Goal: Register for event/course

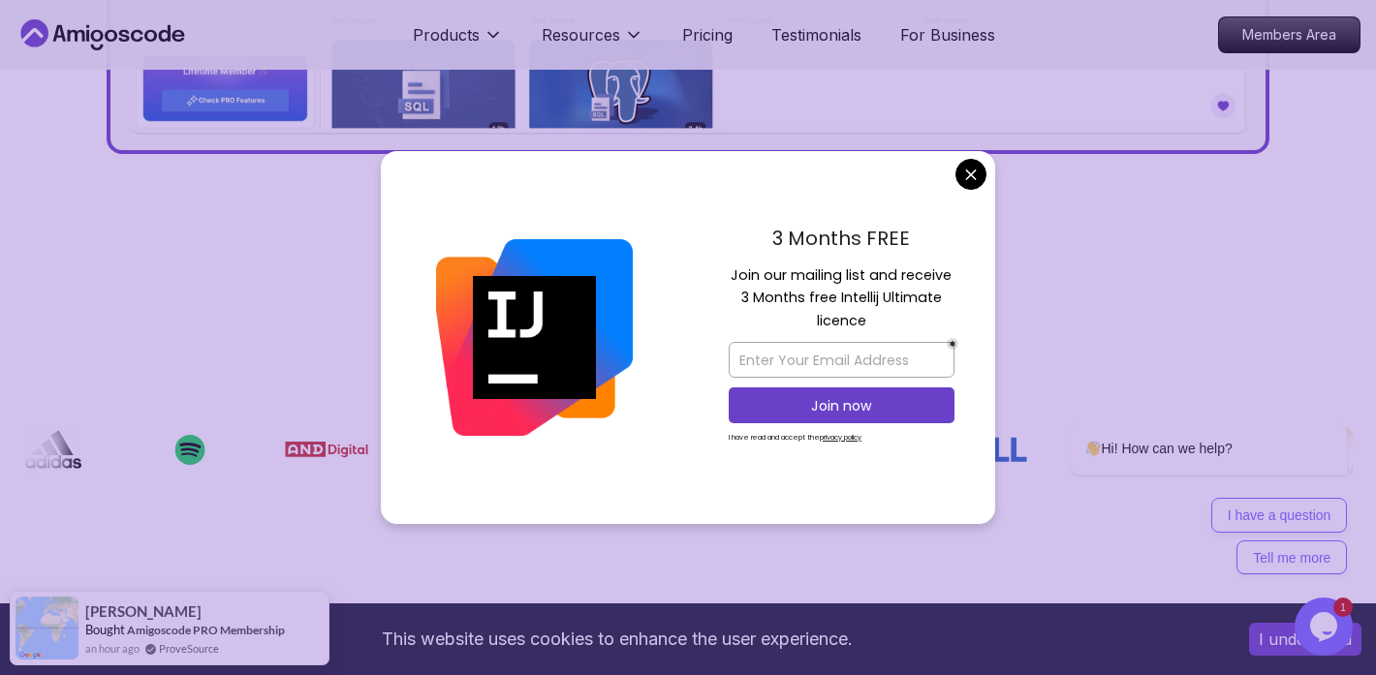
scroll to position [1238, 0]
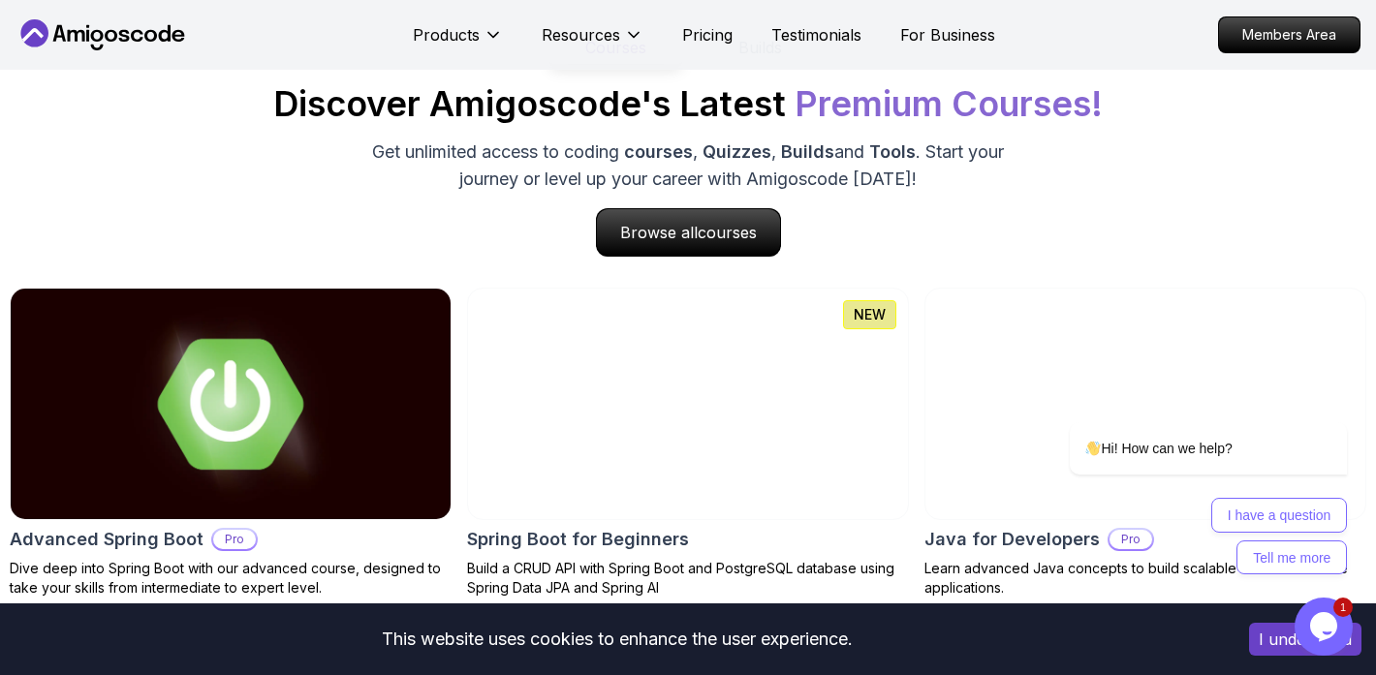
scroll to position [1871, 0]
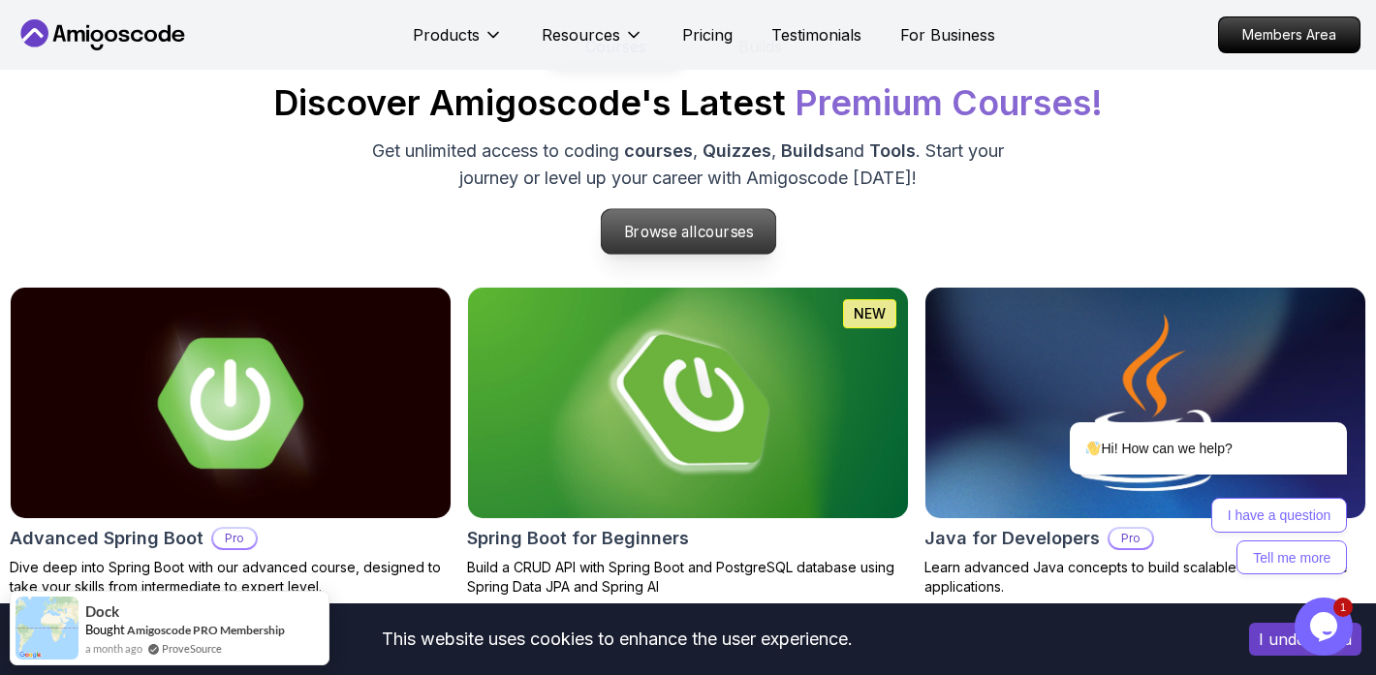
click at [642, 228] on p "Browse all courses" at bounding box center [688, 231] width 174 height 45
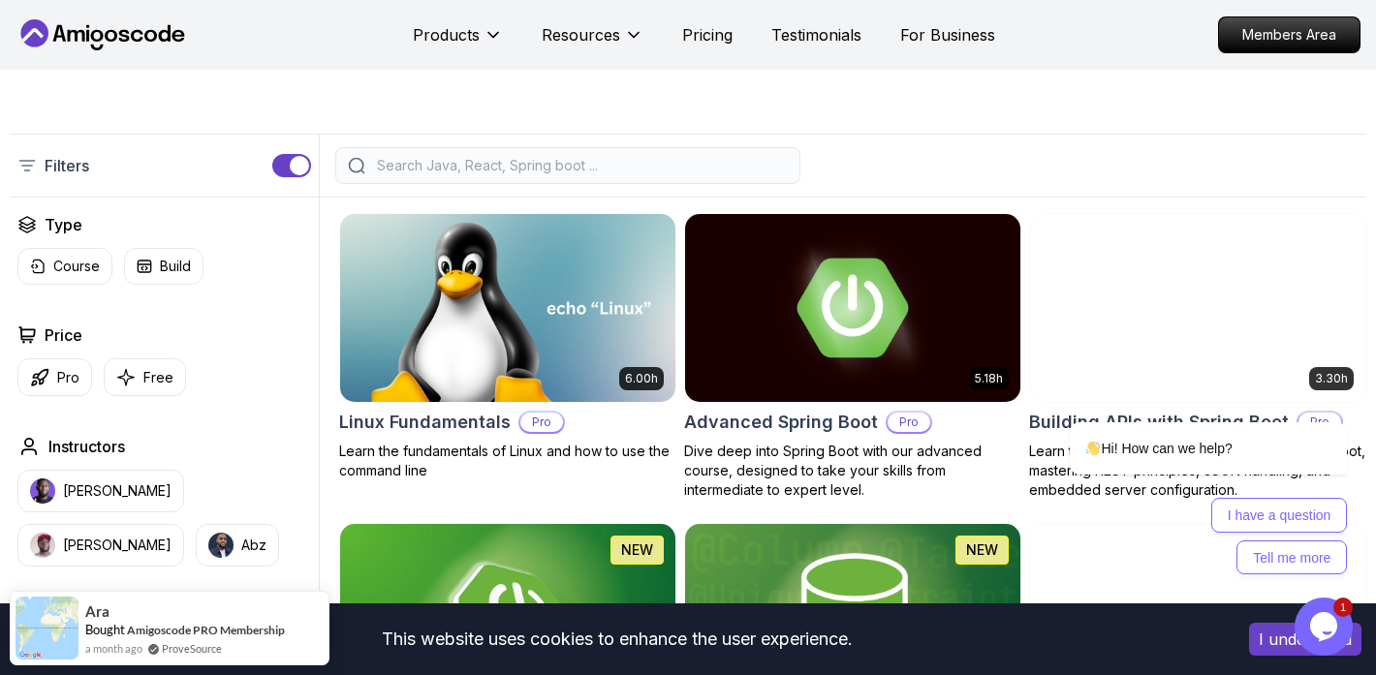
scroll to position [396, 0]
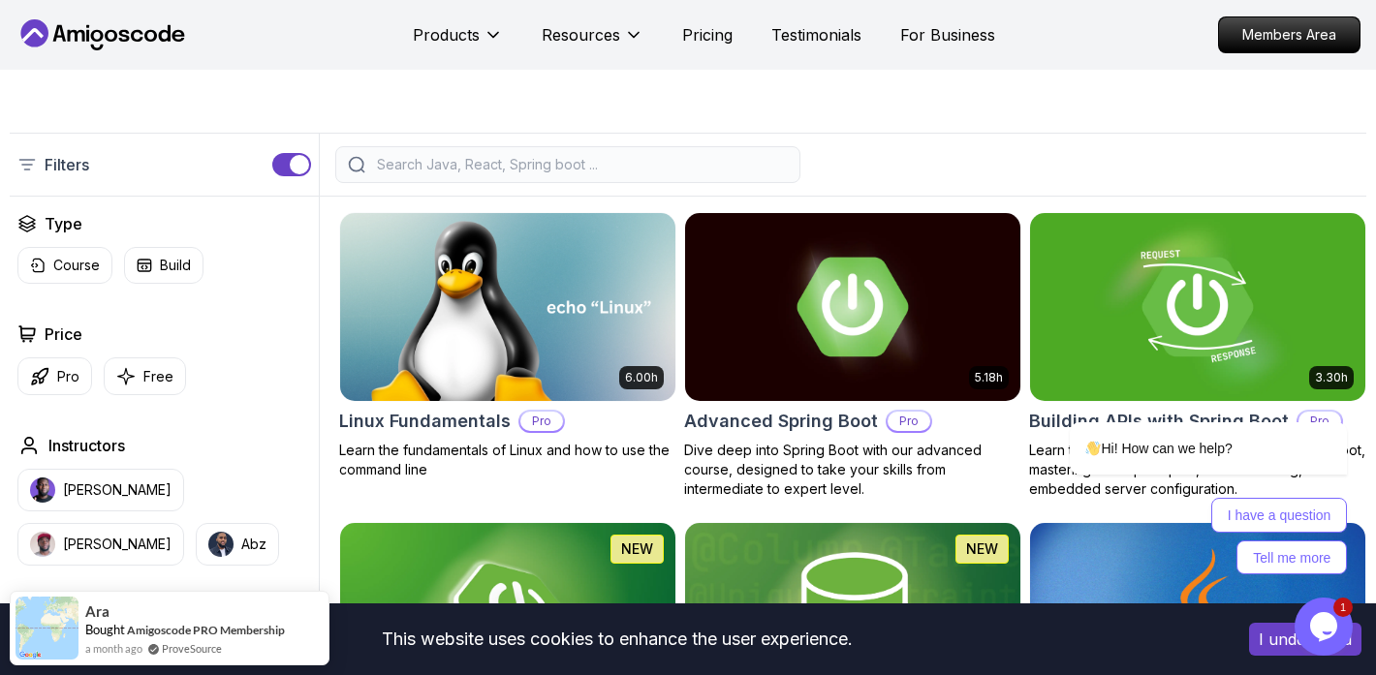
click at [589, 170] on input "search" at bounding box center [580, 164] width 415 height 19
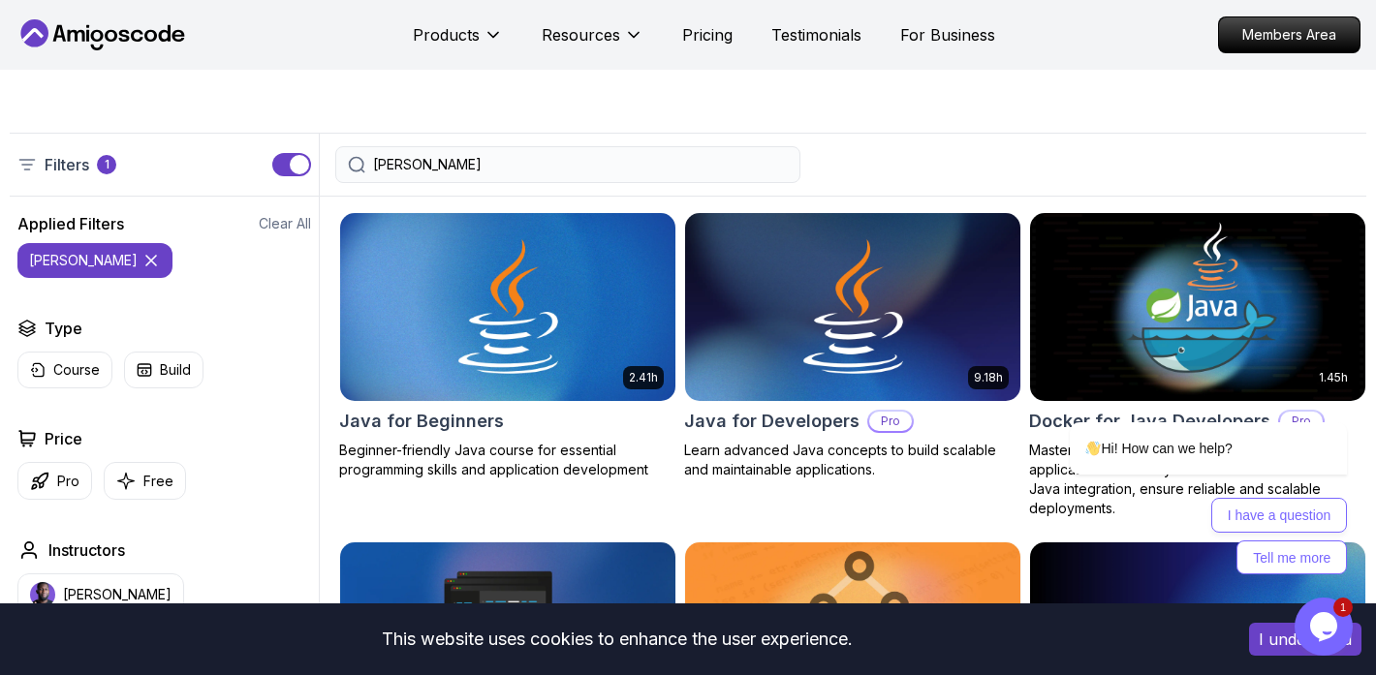
type input "J"
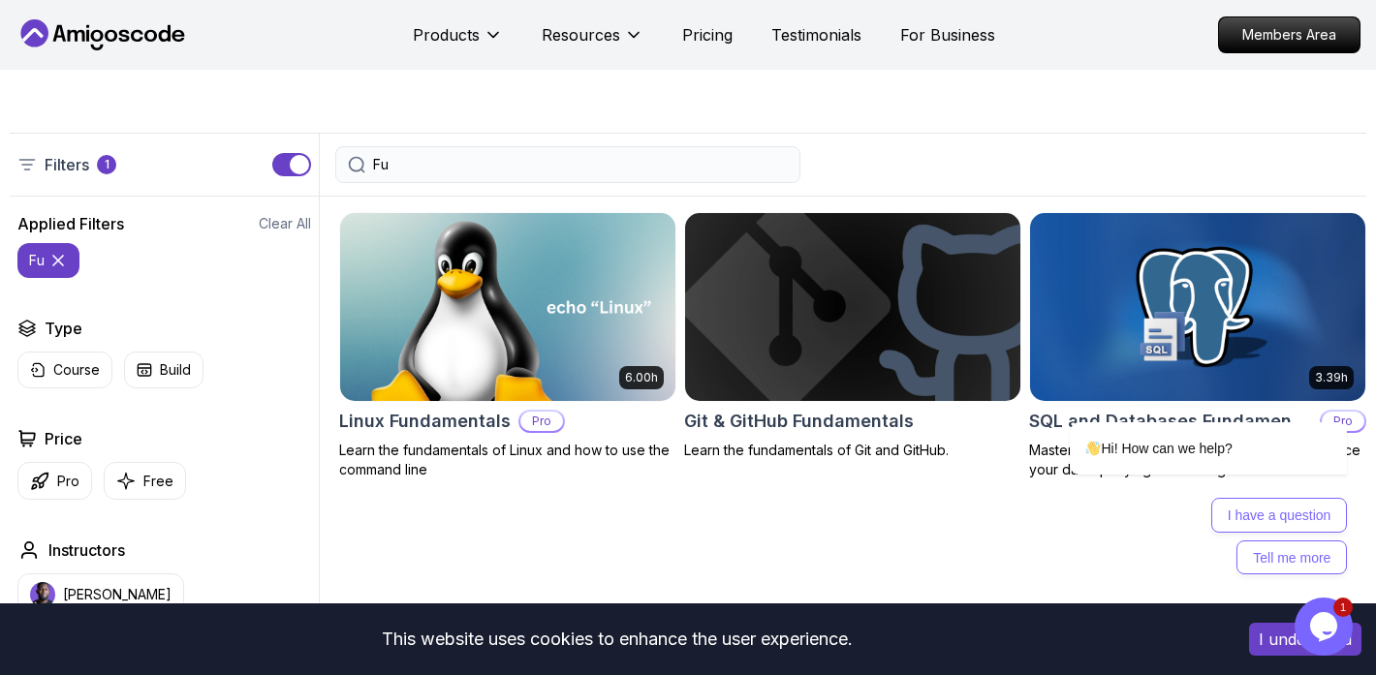
type input "F"
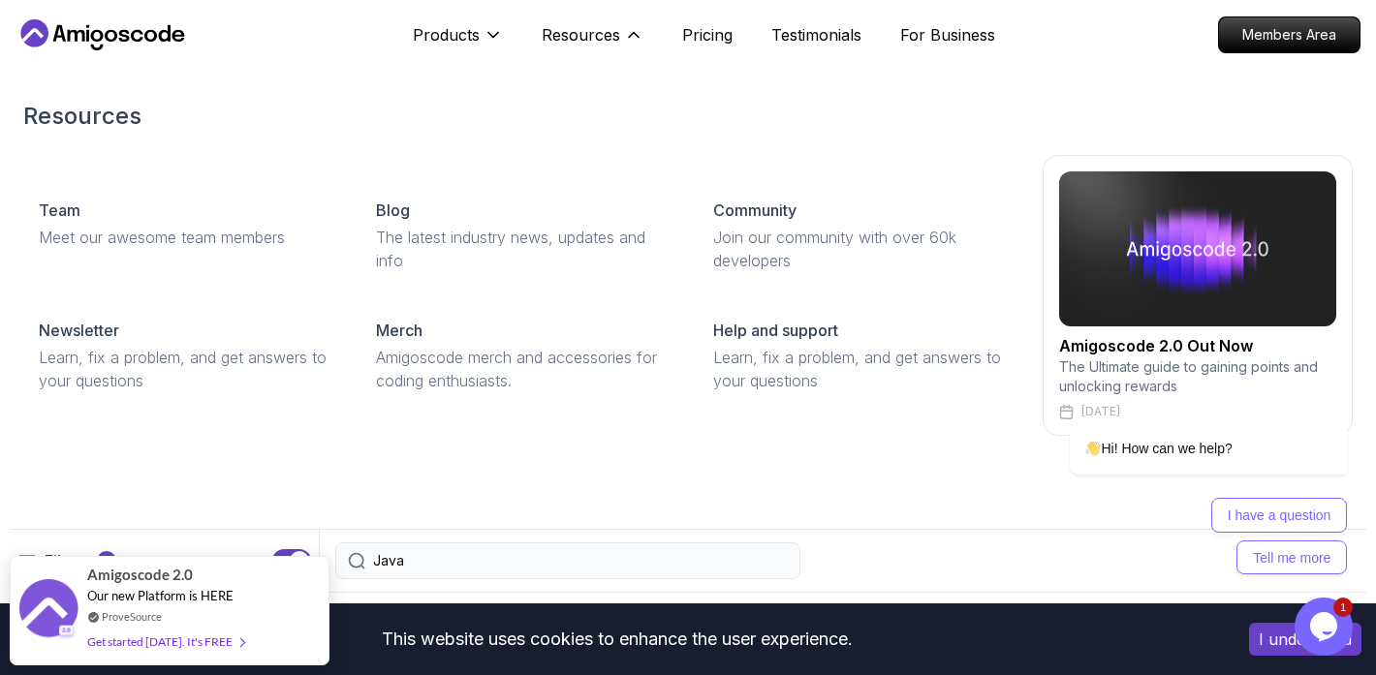
click at [601, 20] on div "Resources Resources Team Meet our awesome team members Blog The latest industry…" at bounding box center [593, 35] width 102 height 39
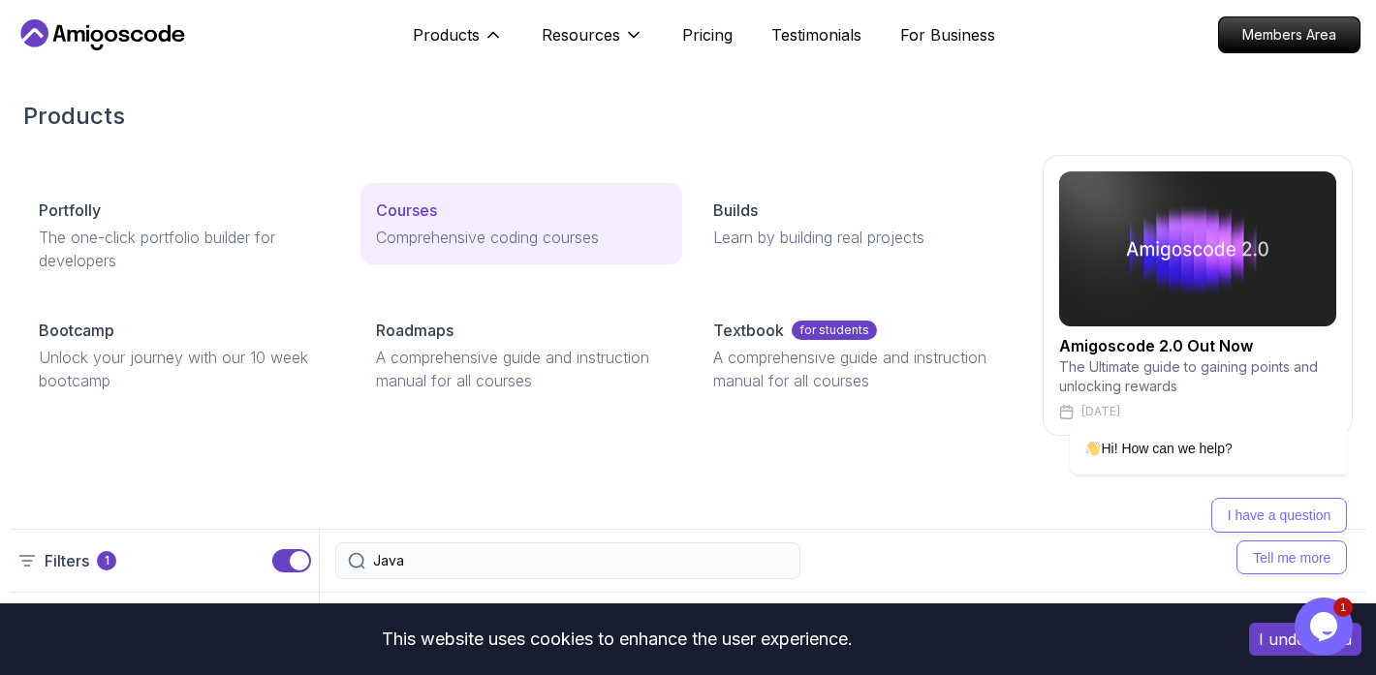
click at [413, 221] on p "Courses" at bounding box center [406, 210] width 61 height 23
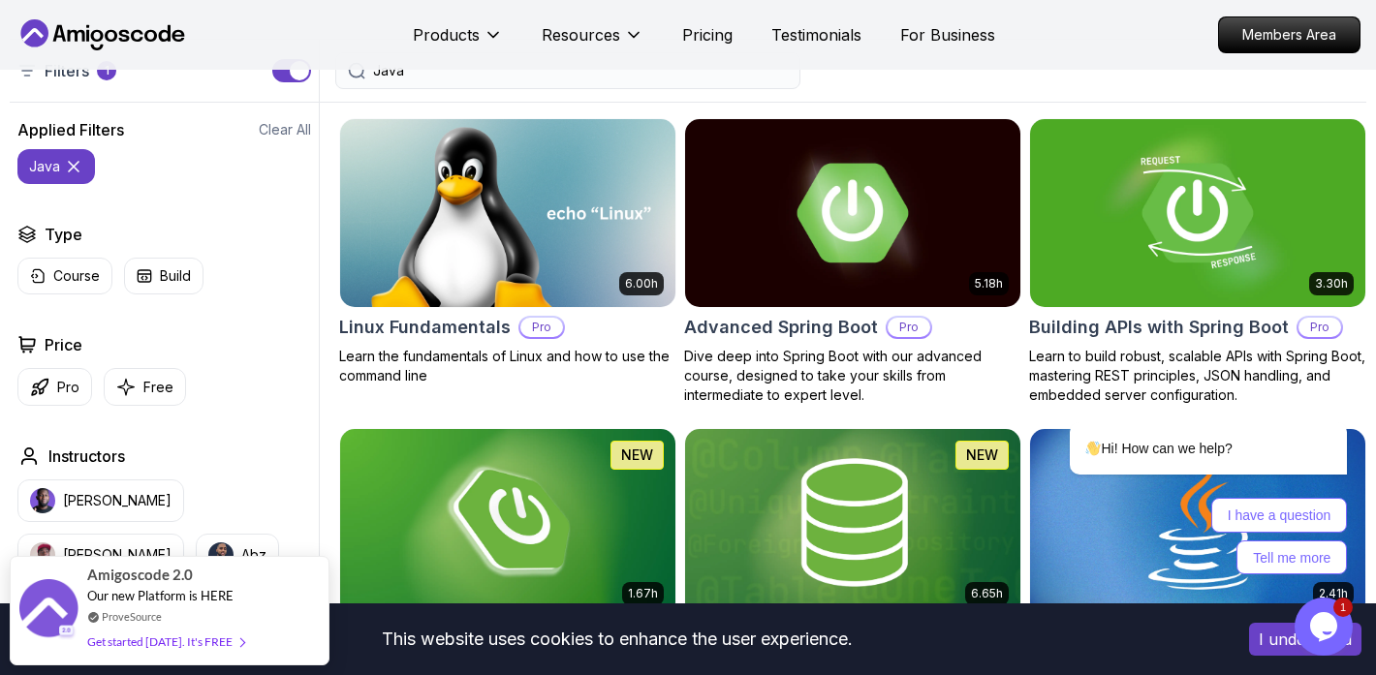
scroll to position [492, 0]
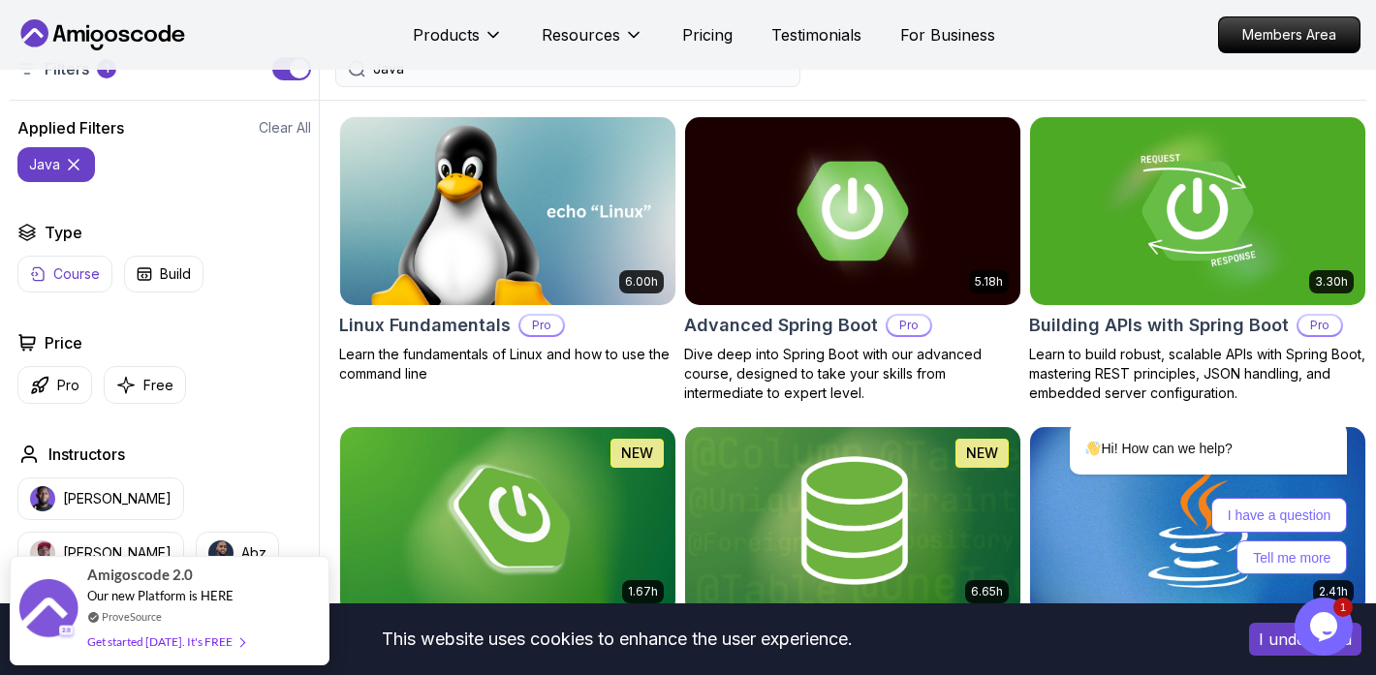
click at [63, 267] on p "Course" at bounding box center [76, 274] width 47 height 19
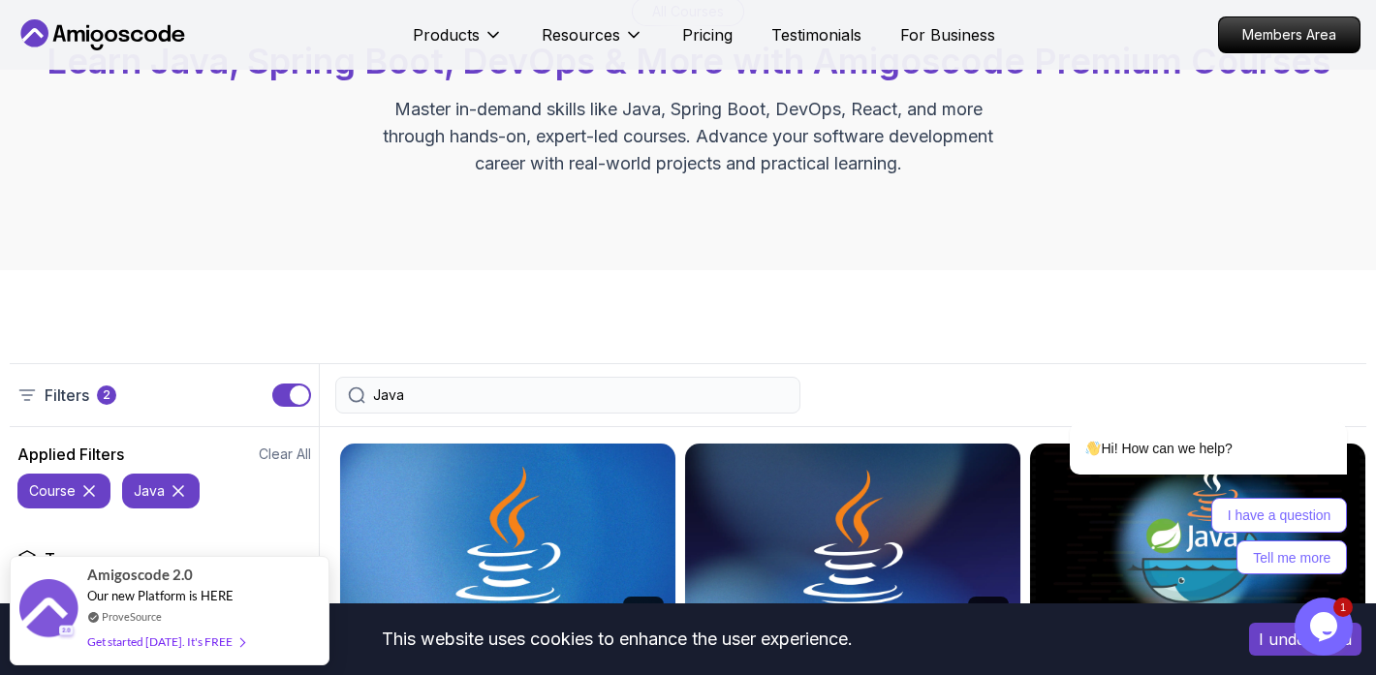
scroll to position [163, 0]
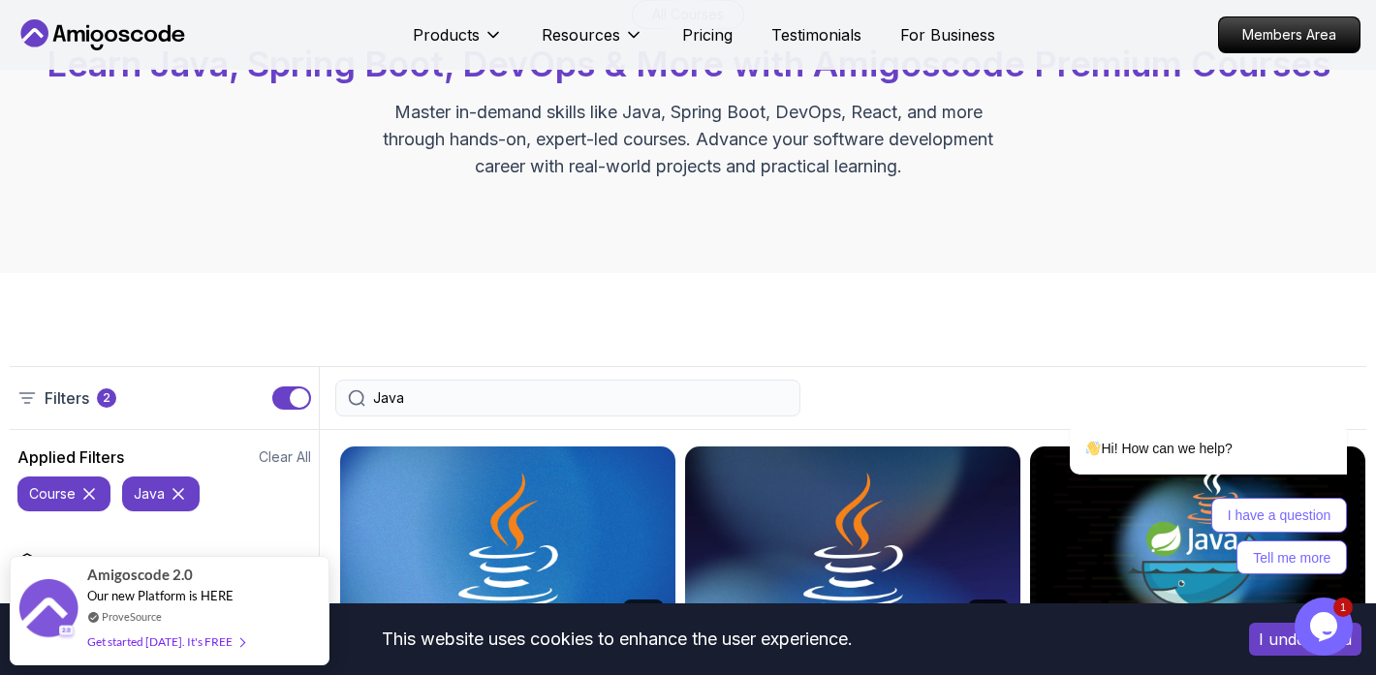
click at [482, 401] on input "Java" at bounding box center [580, 398] width 415 height 19
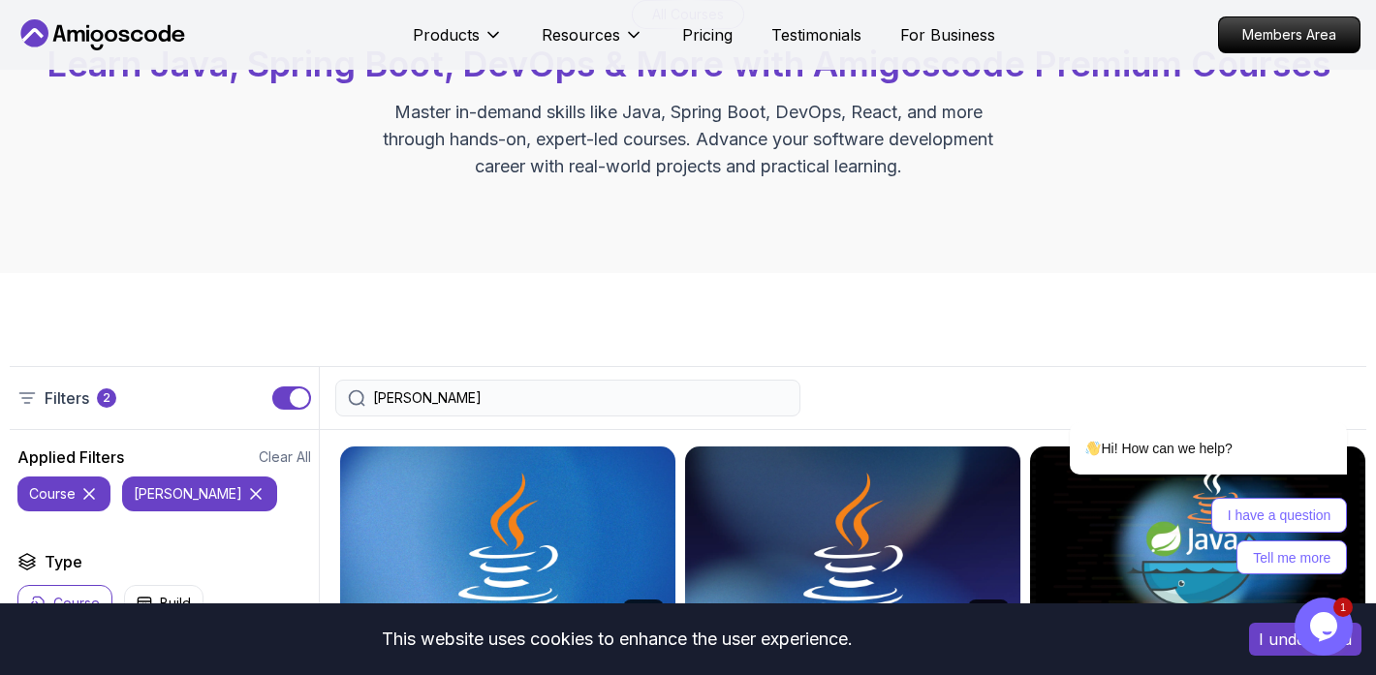
type input "J"
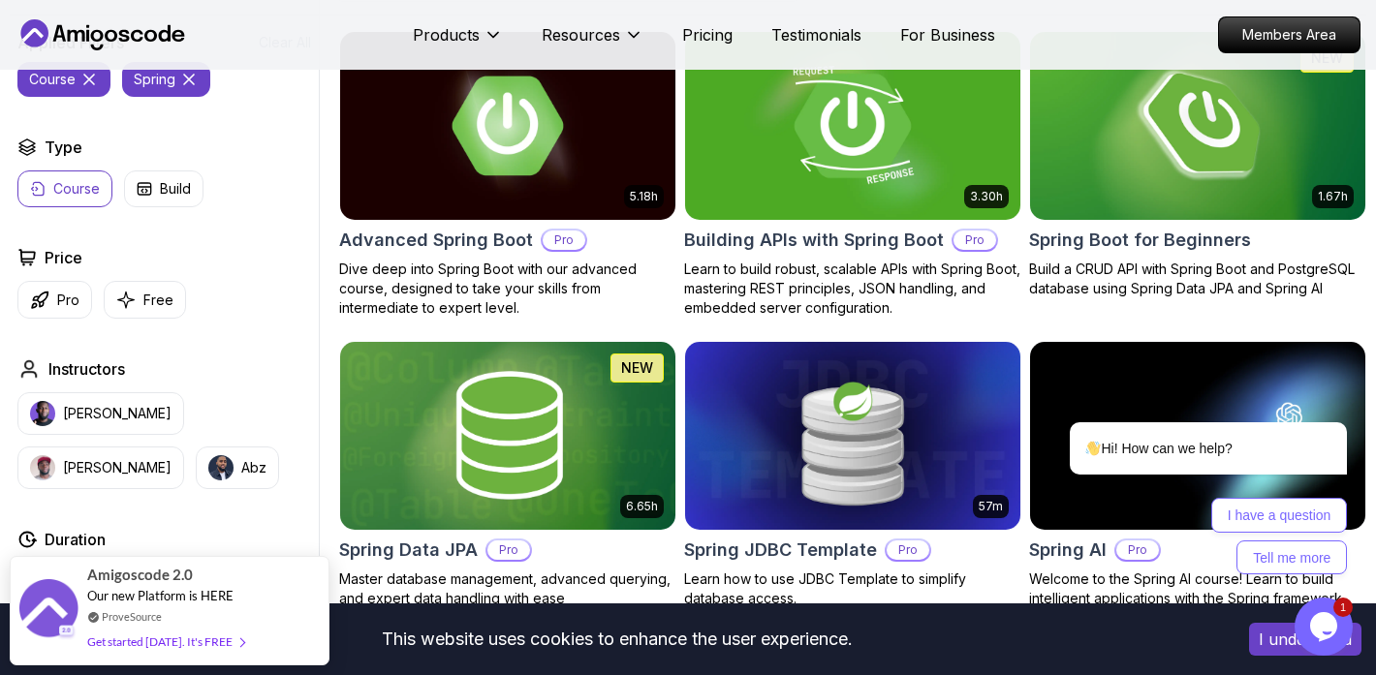
scroll to position [579, 0]
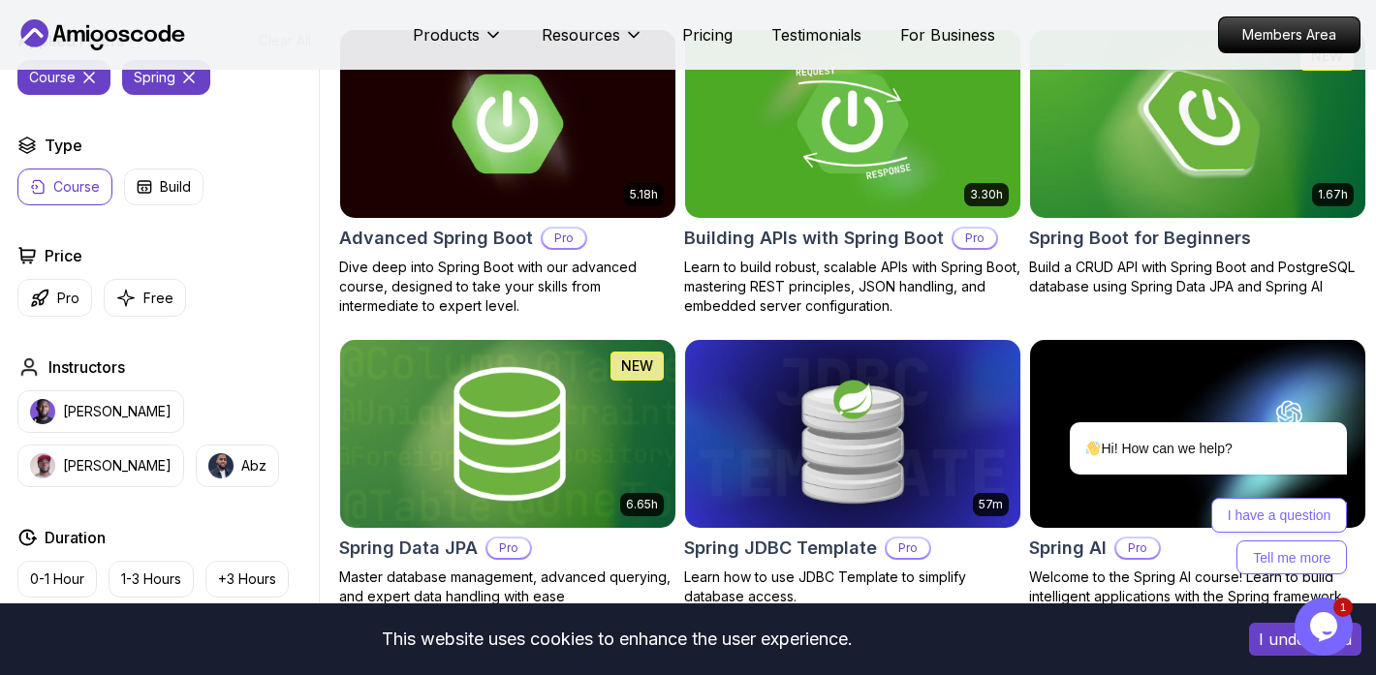
type input "spring"
click at [458, 445] on img at bounding box center [507, 433] width 352 height 197
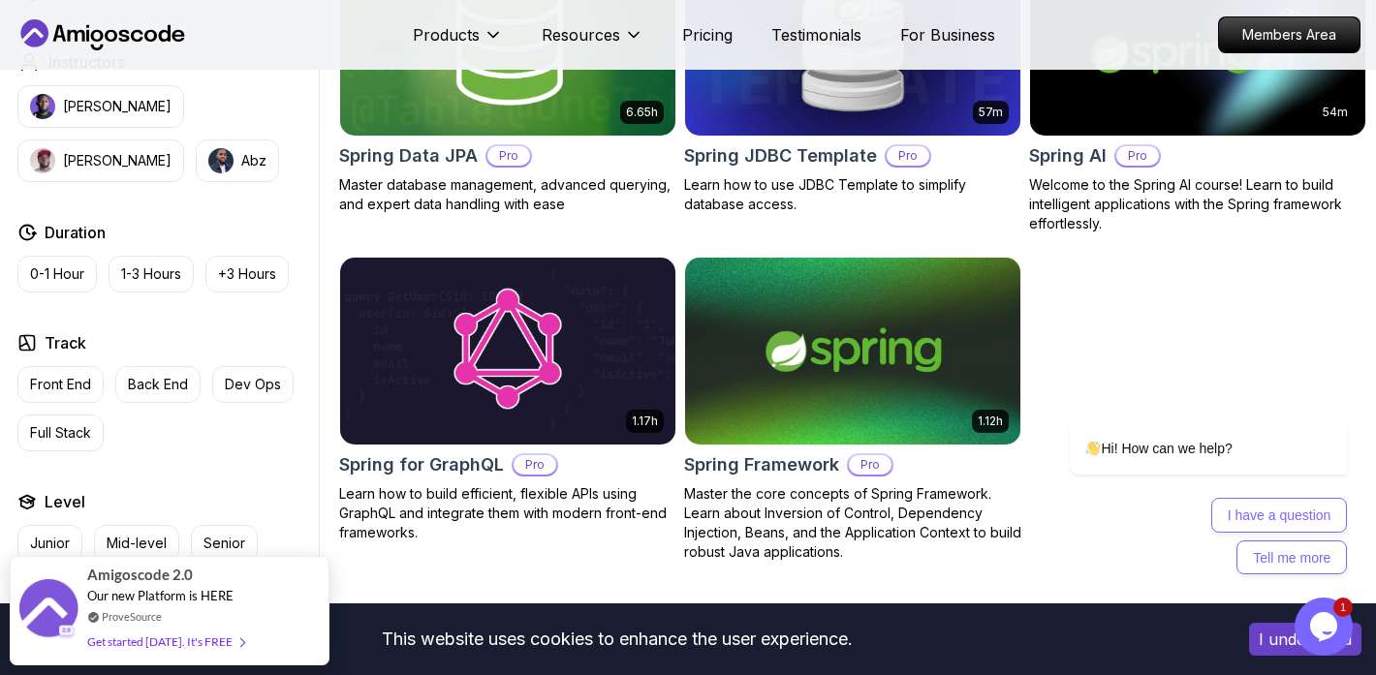
scroll to position [978, 0]
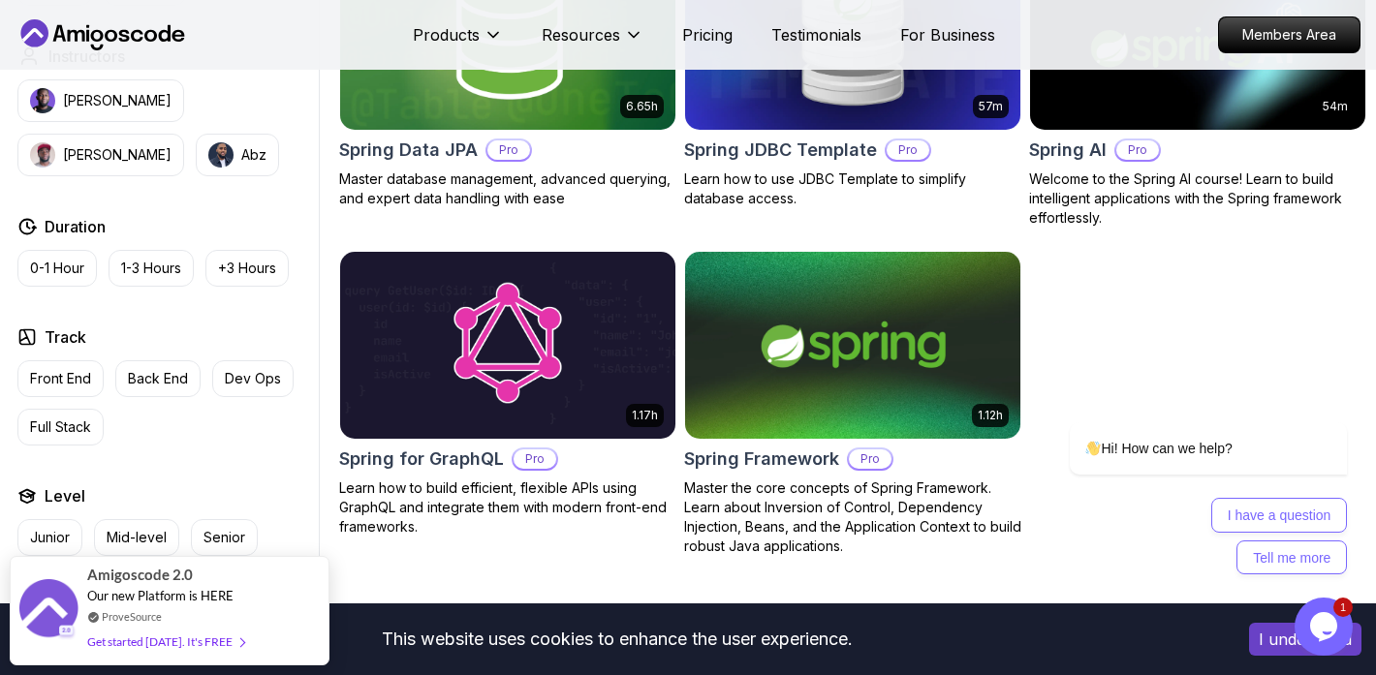
click at [770, 295] on img at bounding box center [852, 345] width 352 height 197
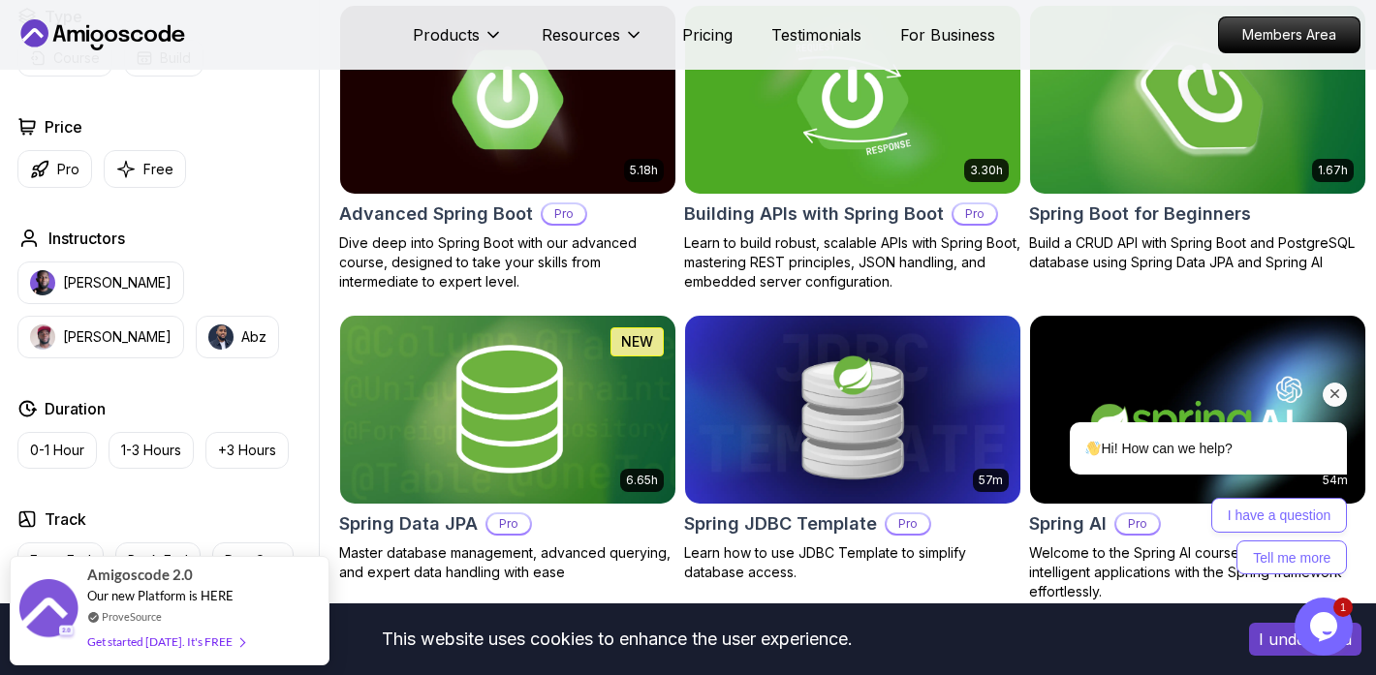
scroll to position [600, 0]
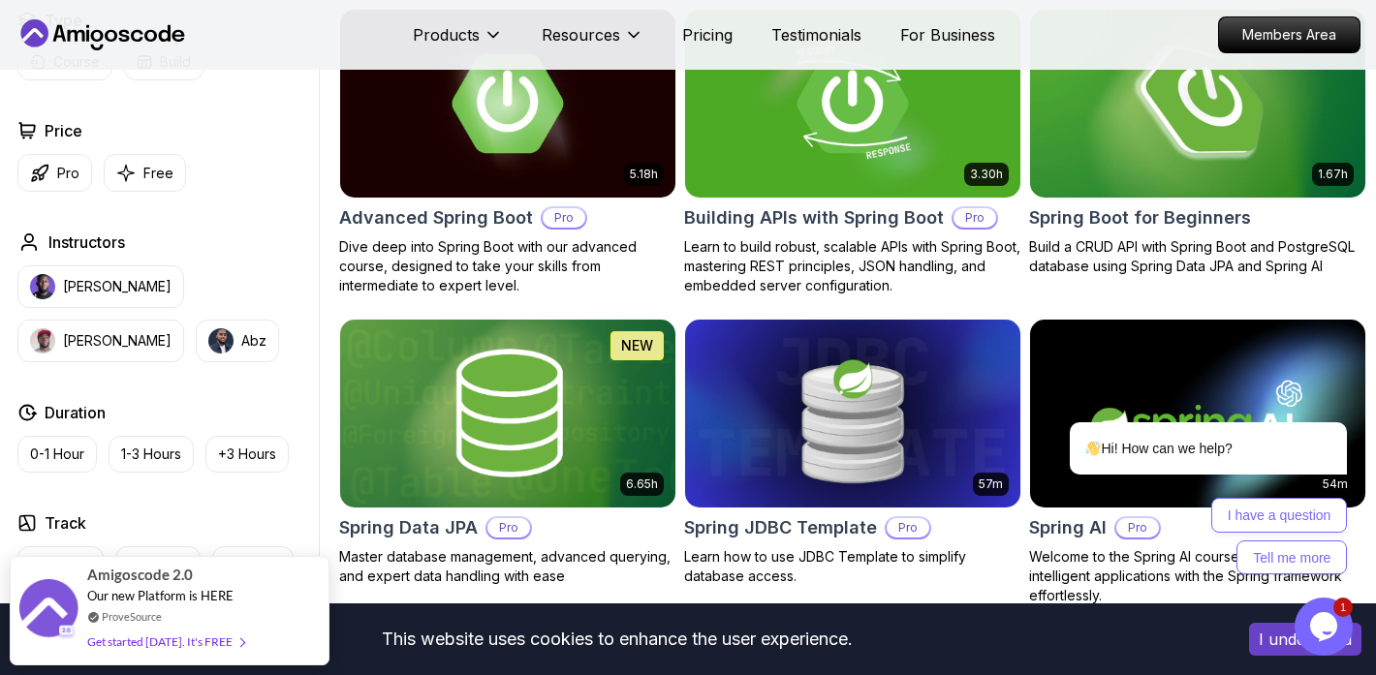
click at [1122, 142] on img at bounding box center [1197, 103] width 352 height 197
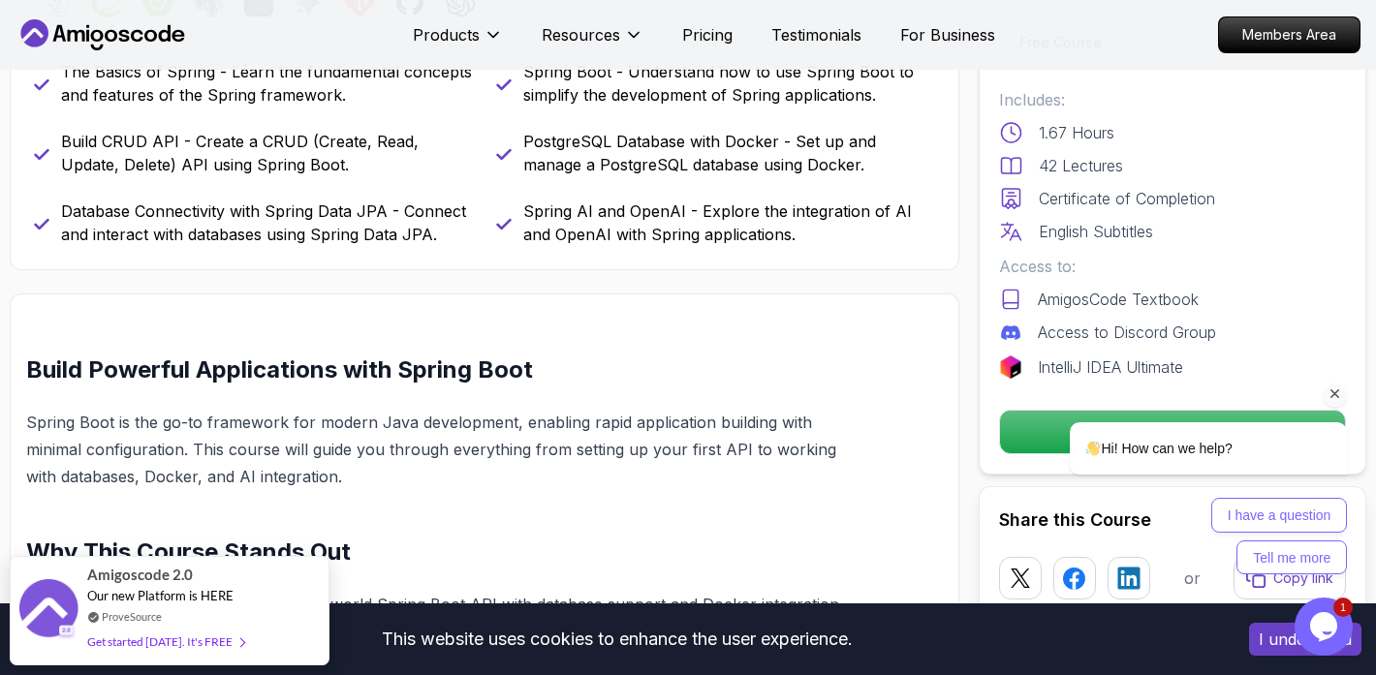
scroll to position [983, 0]
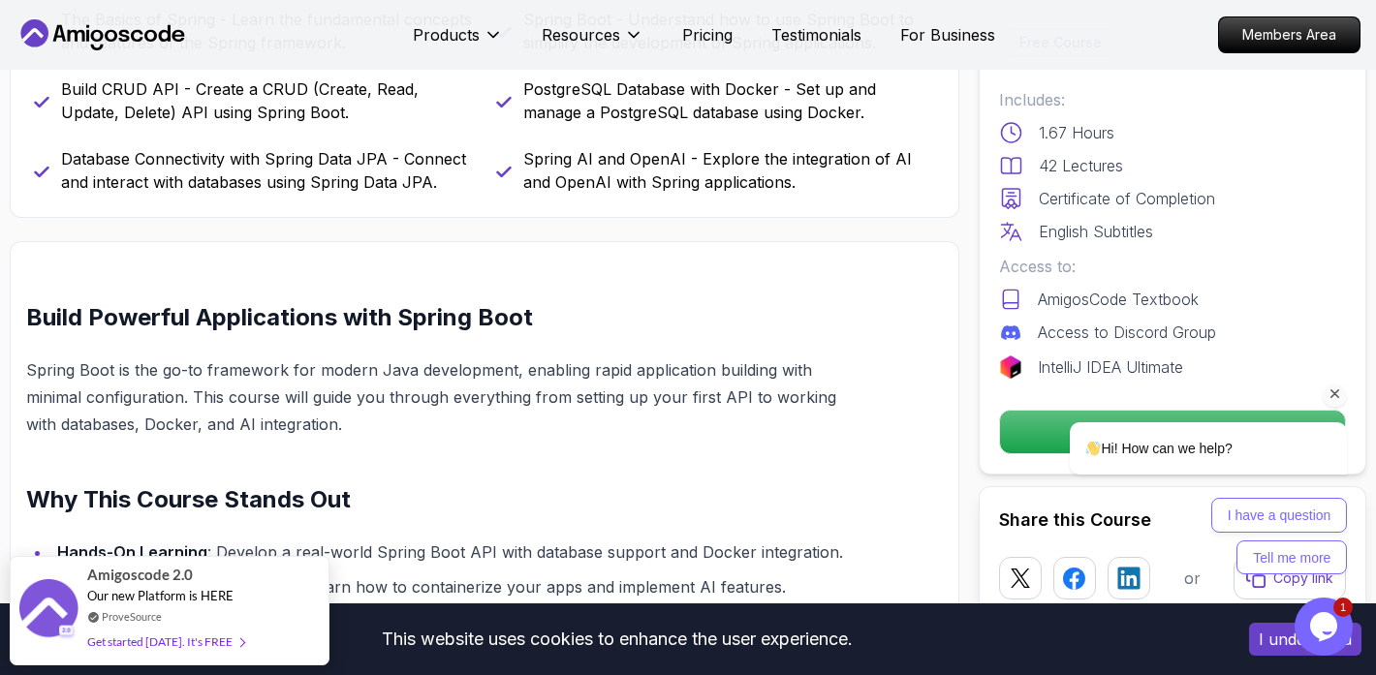
click at [1341, 395] on icon "Chat attention grabber" at bounding box center [1335, 394] width 17 height 17
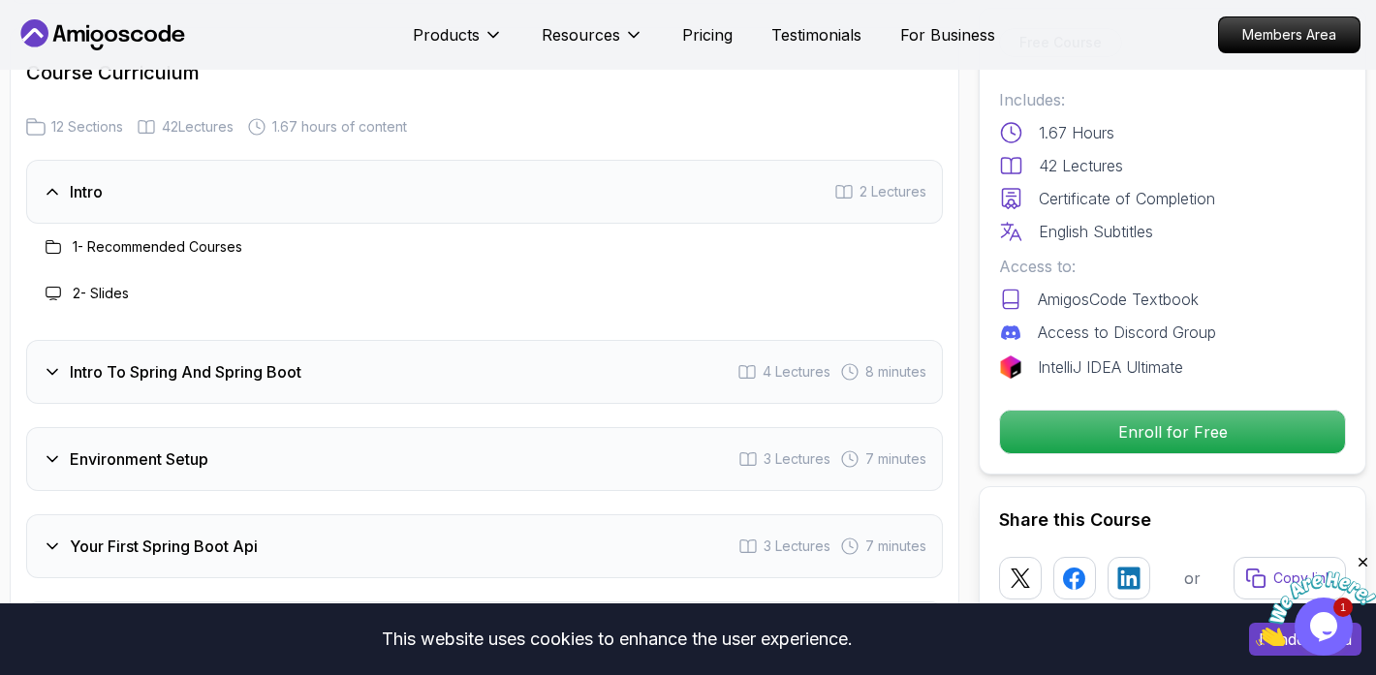
scroll to position [2397, 0]
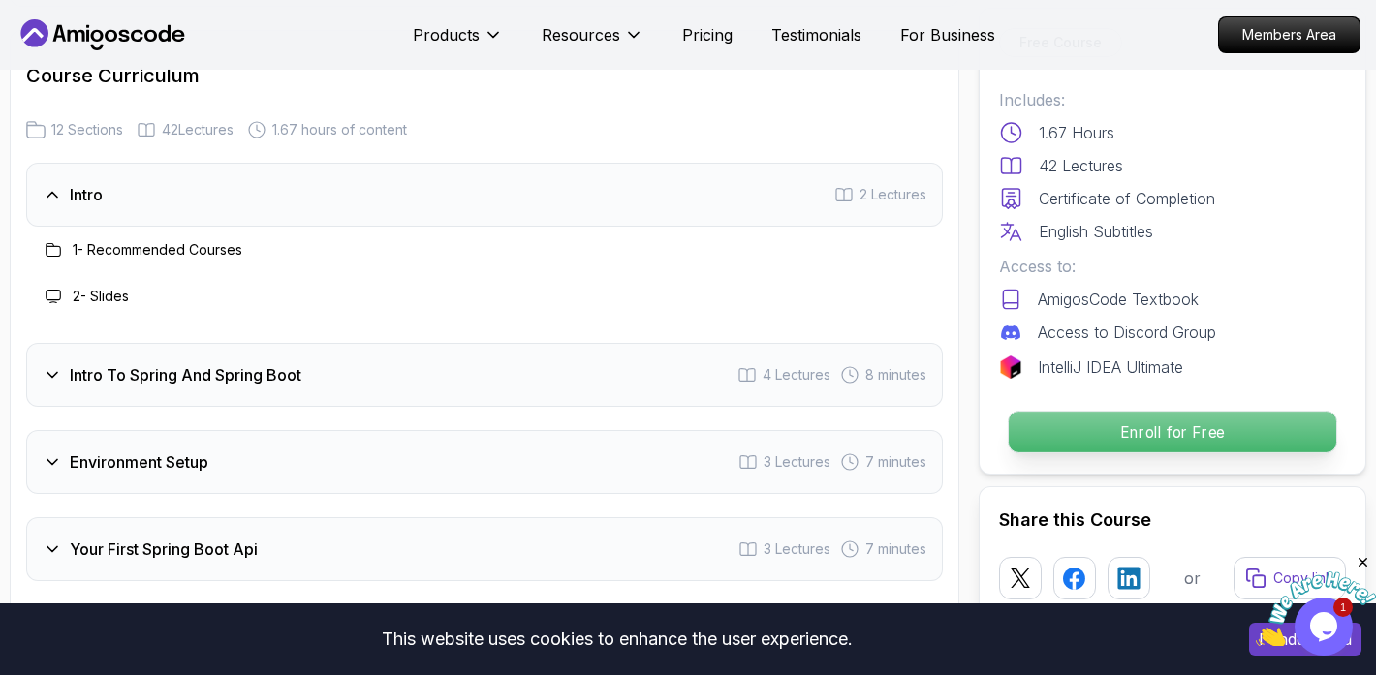
click at [1170, 437] on p "Enroll for Free" at bounding box center [1173, 432] width 328 height 41
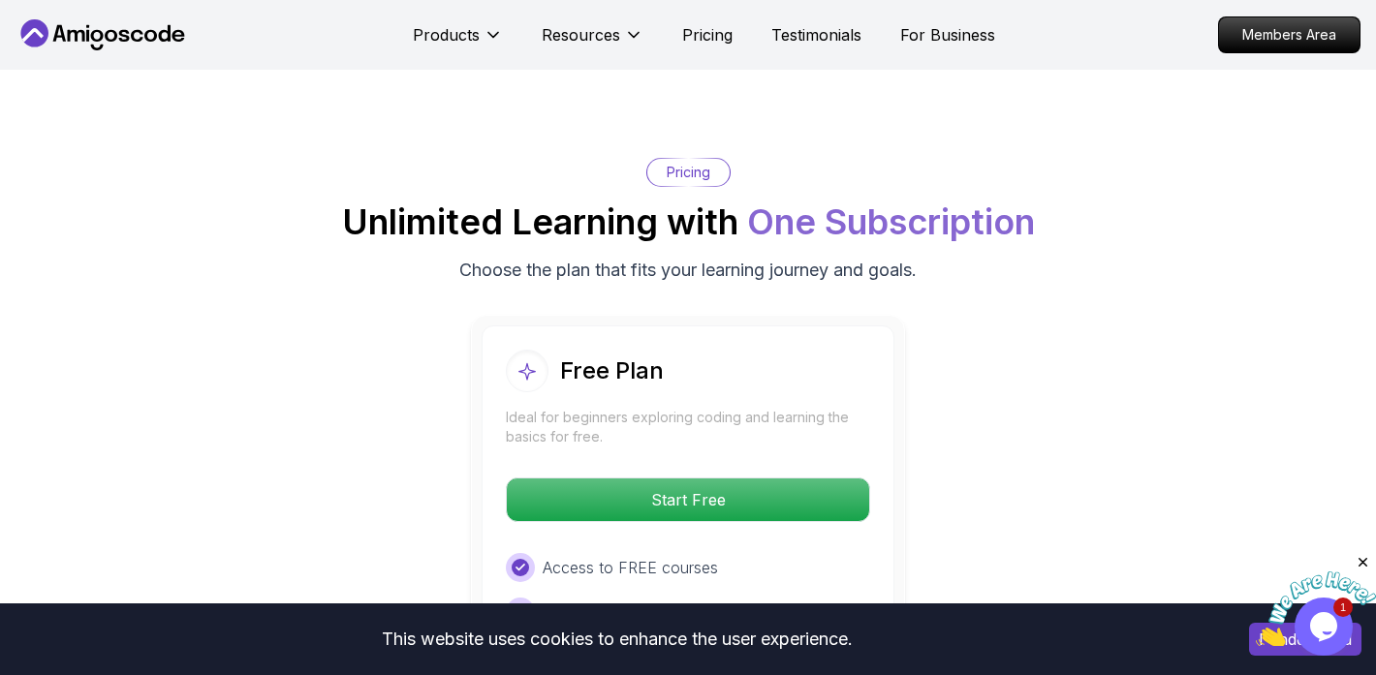
scroll to position [3776, 0]
